Goal: Transaction & Acquisition: Purchase product/service

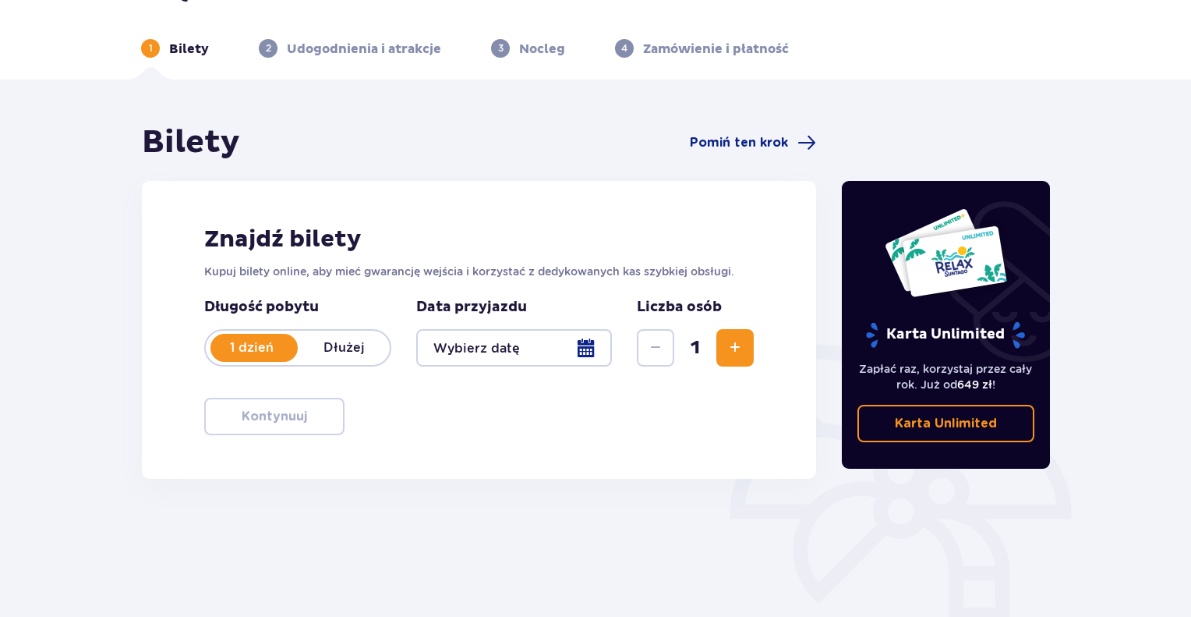
scroll to position [78, 0]
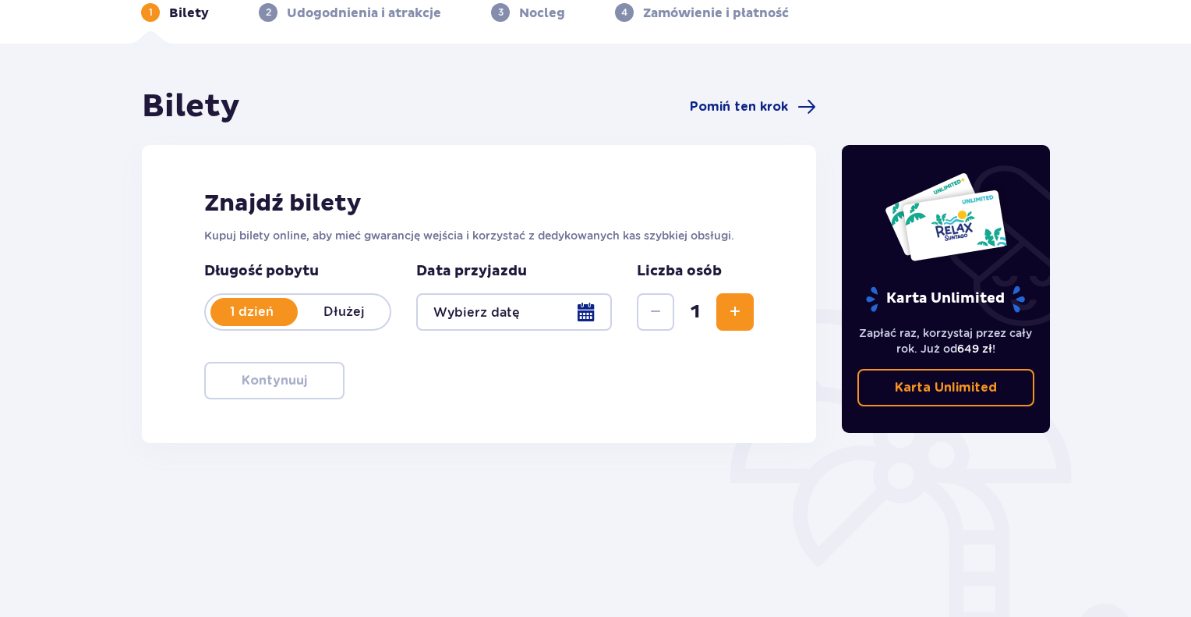
click at [592, 318] on div at bounding box center [514, 311] width 196 height 37
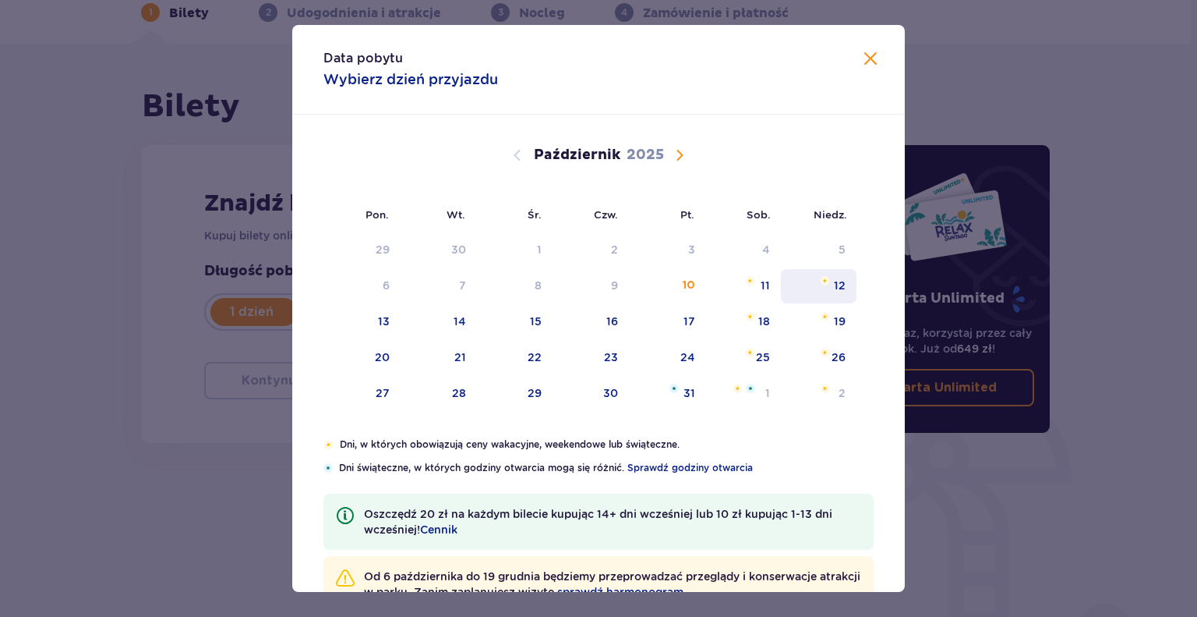
click at [835, 285] on div "12" at bounding box center [840, 286] width 12 height 16
type input "[DATE]"
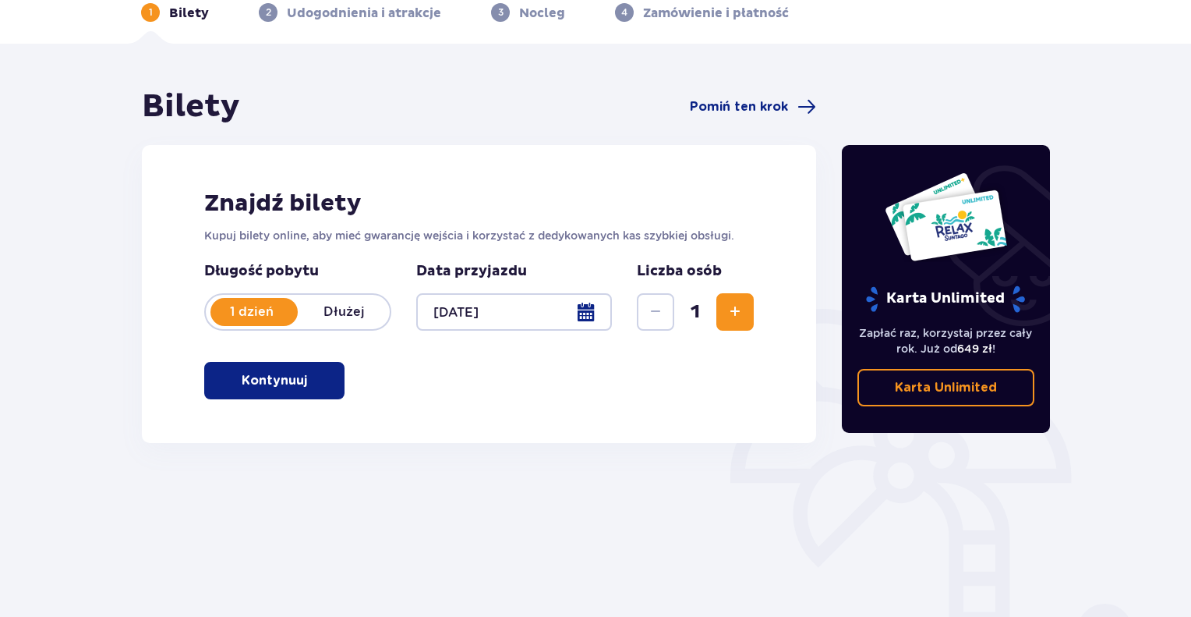
click at [734, 314] on span "Zwiększ" at bounding box center [735, 311] width 19 height 19
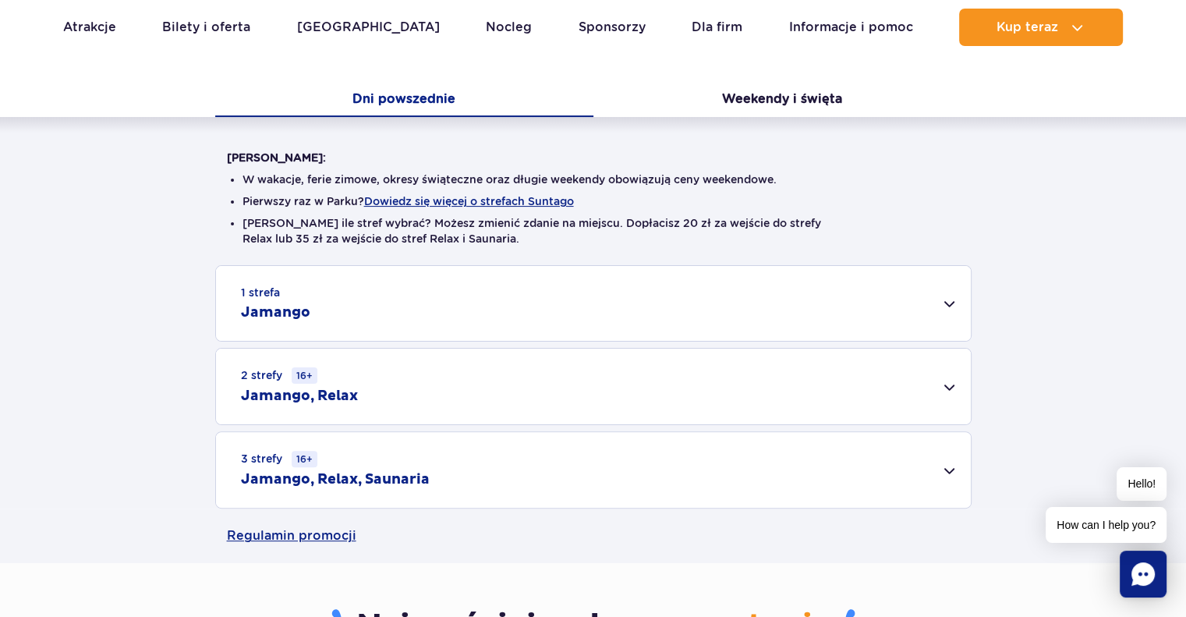
scroll to position [390, 0]
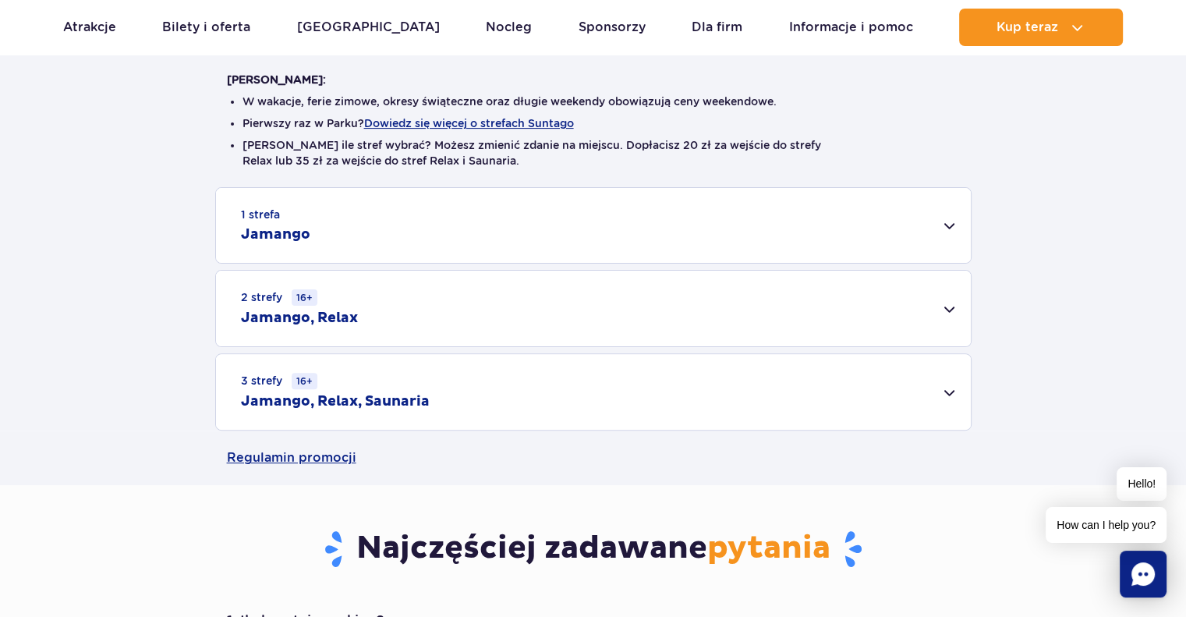
click at [927, 402] on div "3 strefy 16+ Jamango, Relax, Saunaria" at bounding box center [593, 392] width 755 height 76
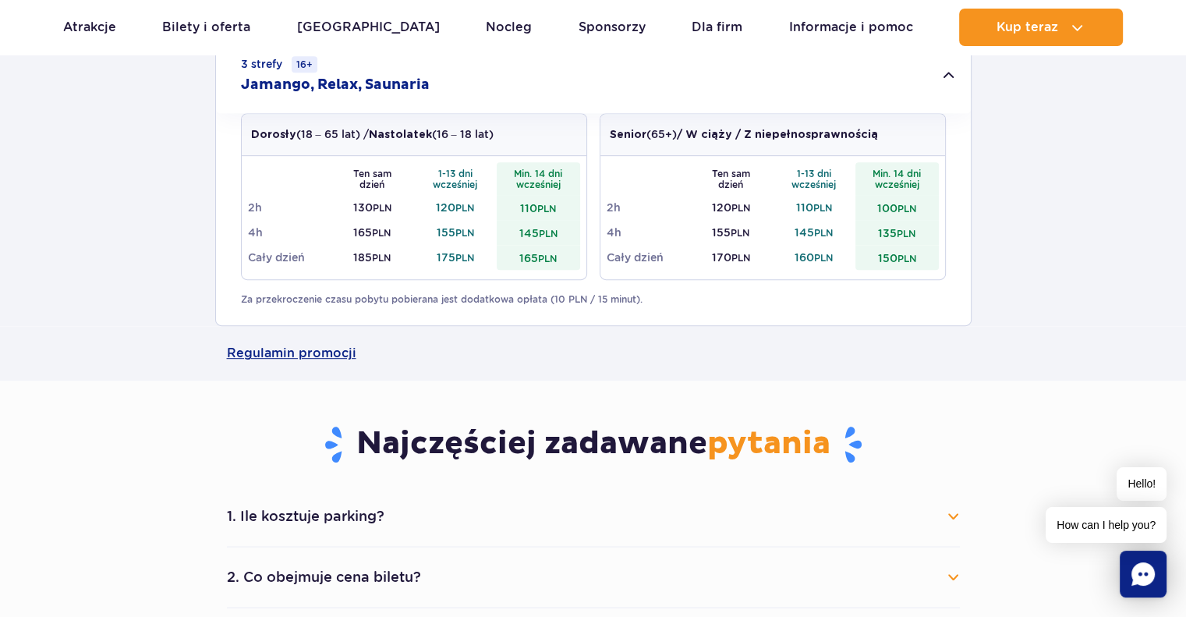
scroll to position [624, 0]
